Goal: Task Accomplishment & Management: Manage account settings

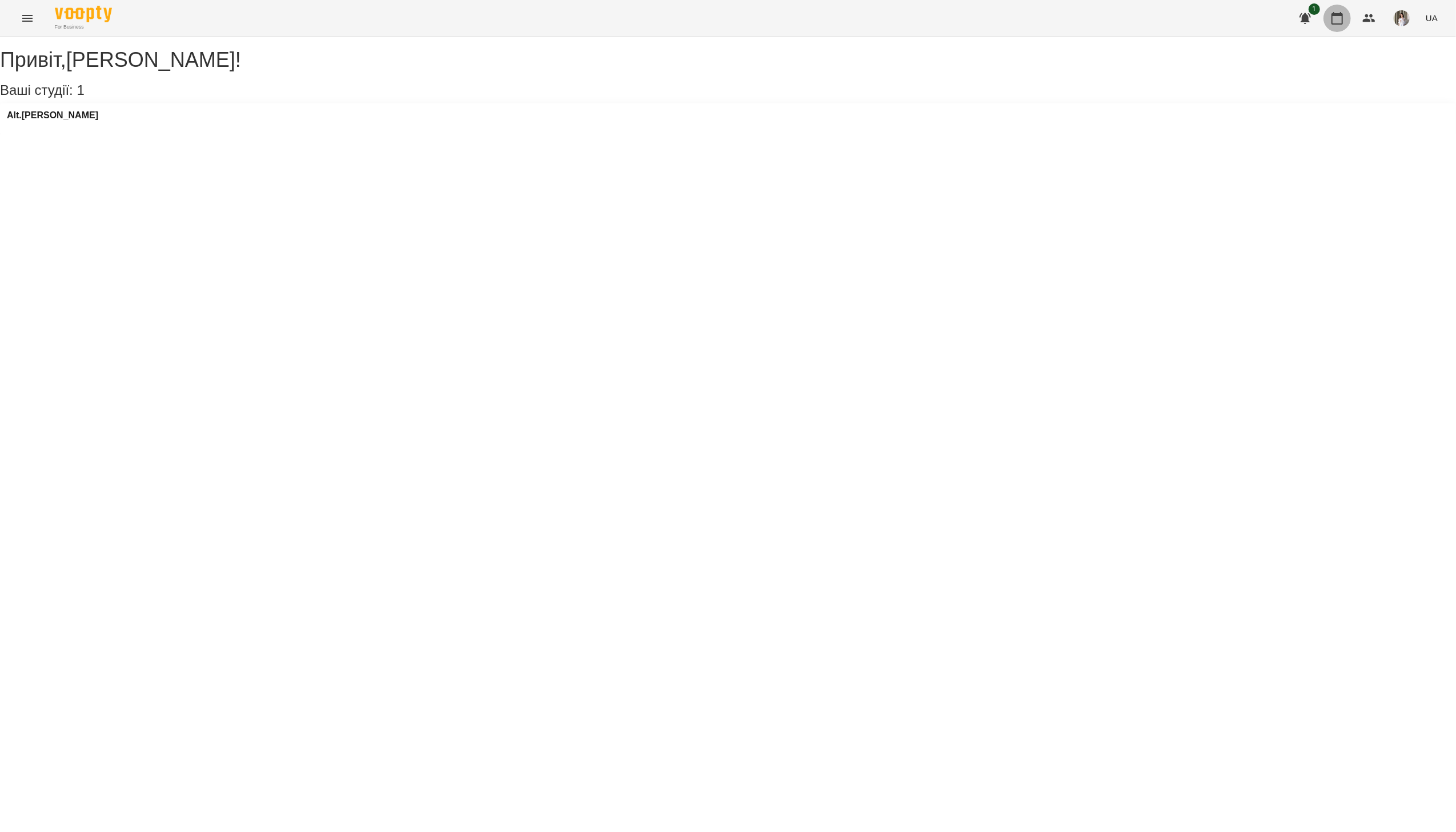
click at [1344, 28] on button "button" at bounding box center [1338, 18] width 28 height 28
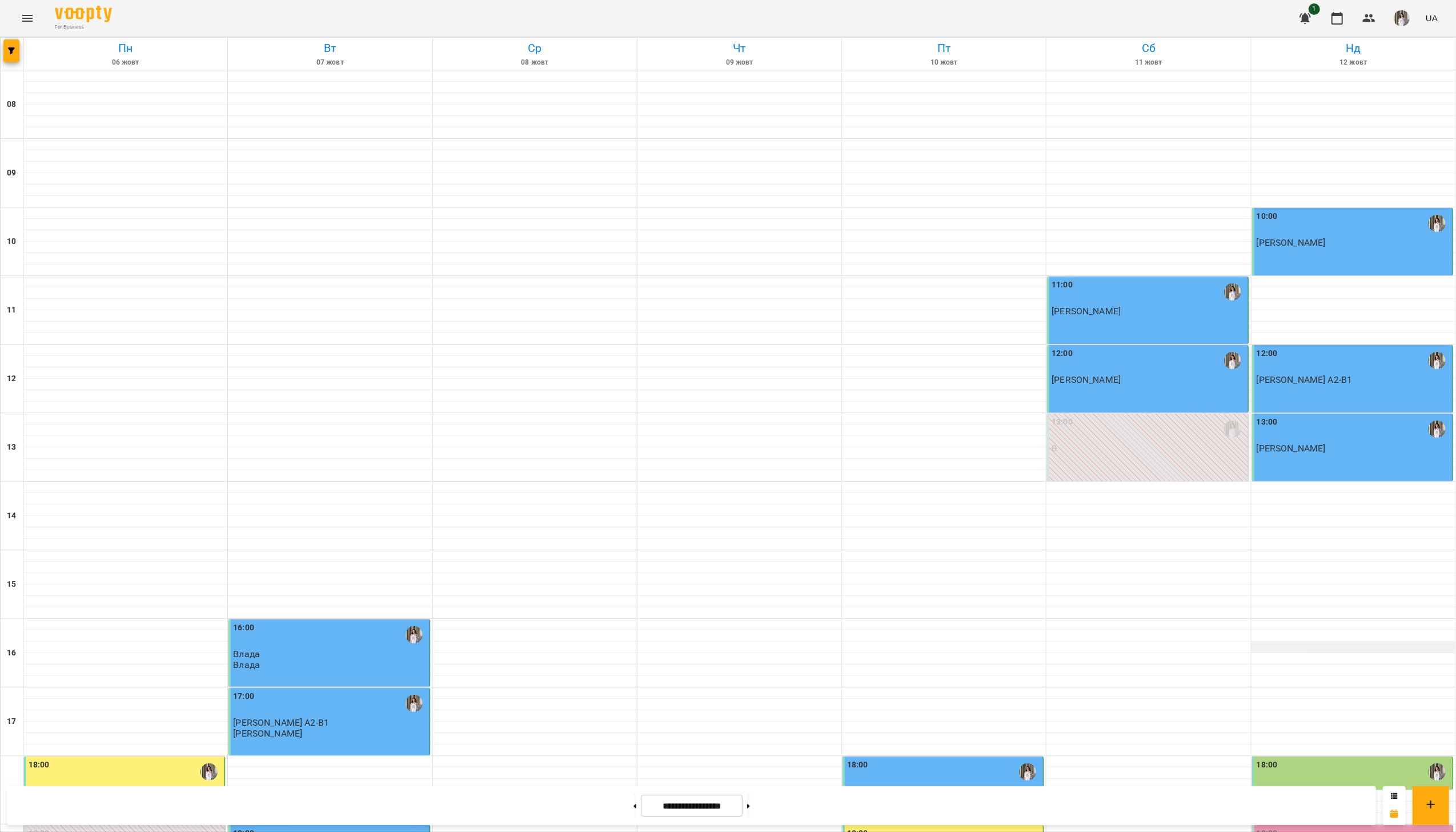
scroll to position [305, 0]
drag, startPoint x: 1319, startPoint y: 569, endPoint x: 1301, endPoint y: 585, distance: 24.1
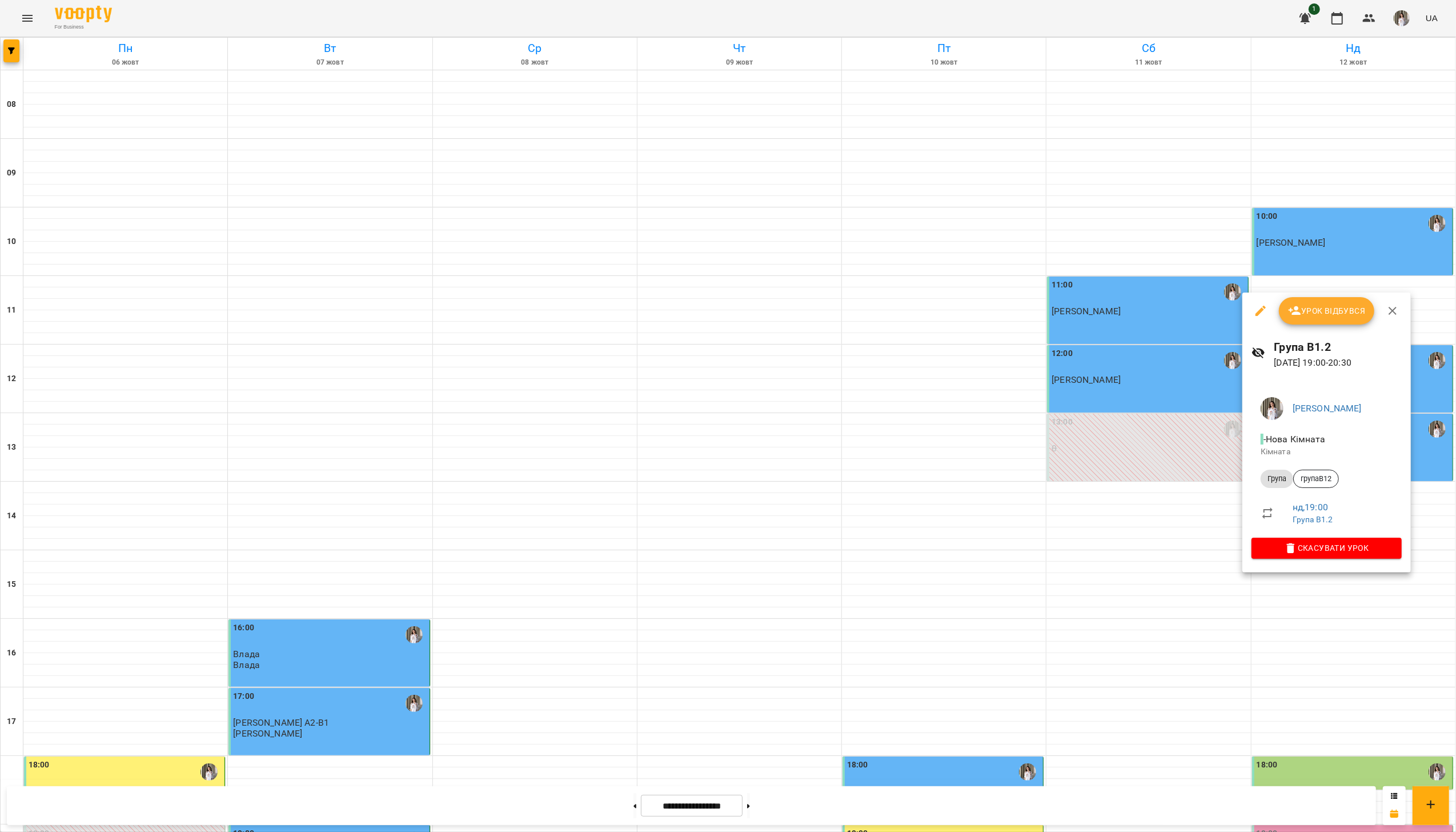
click at [1300, 311] on icon "button" at bounding box center [1294, 310] width 14 height 14
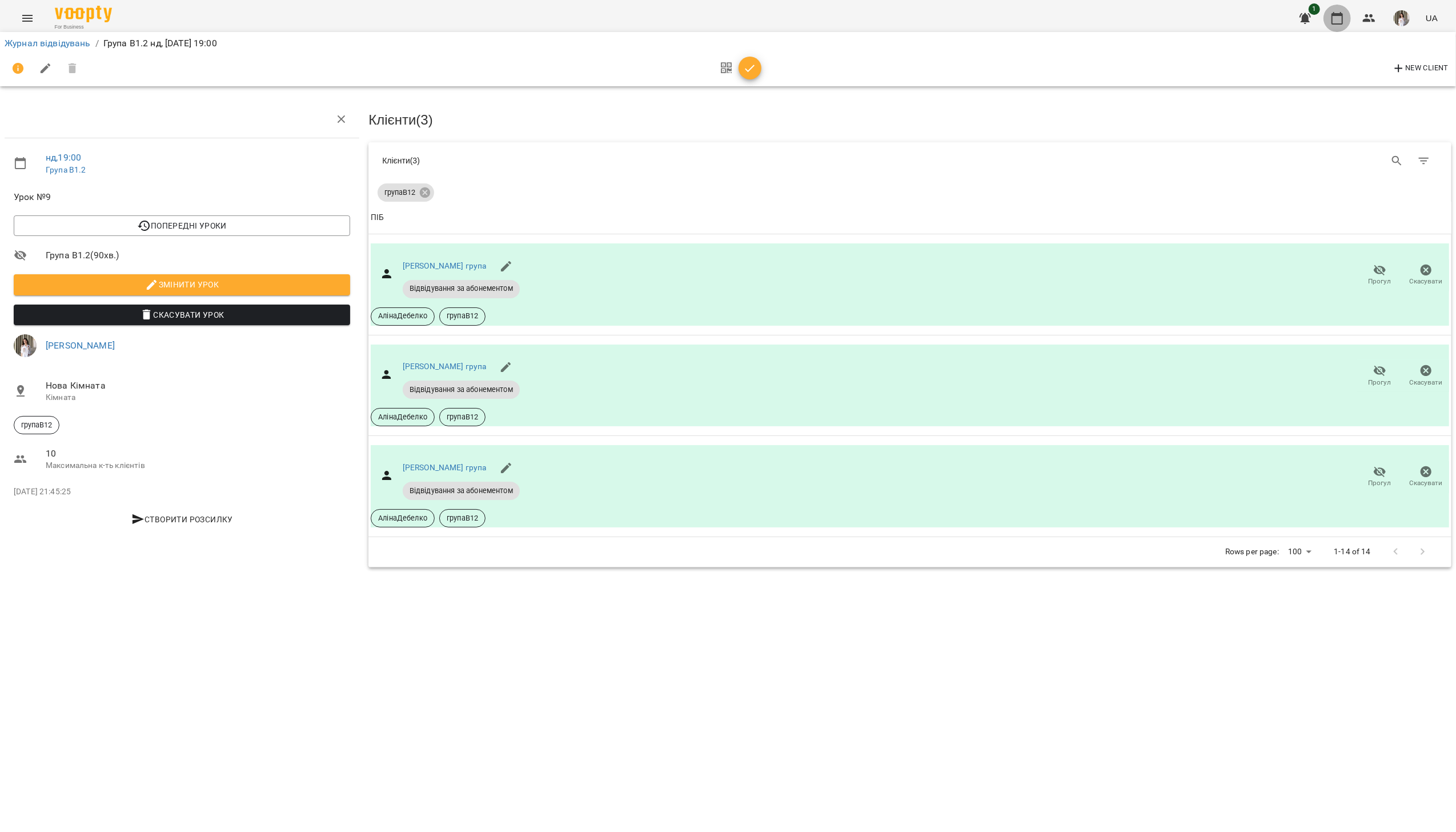
click at [1341, 28] on button "button" at bounding box center [1338, 18] width 28 height 28
